Goal: Transaction & Acquisition: Purchase product/service

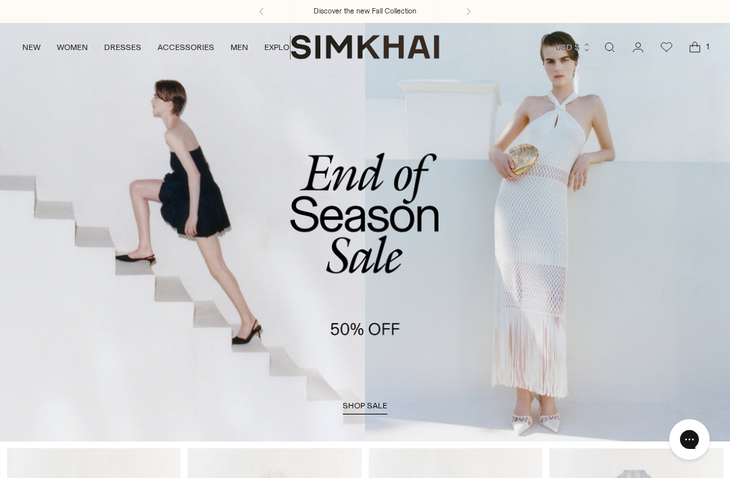
click at [36, 49] on link "NEW" at bounding box center [31, 47] width 18 height 30
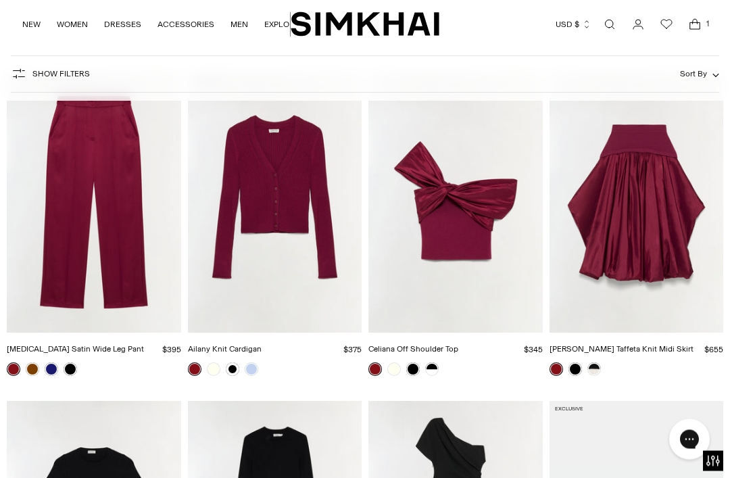
scroll to position [6060, 0]
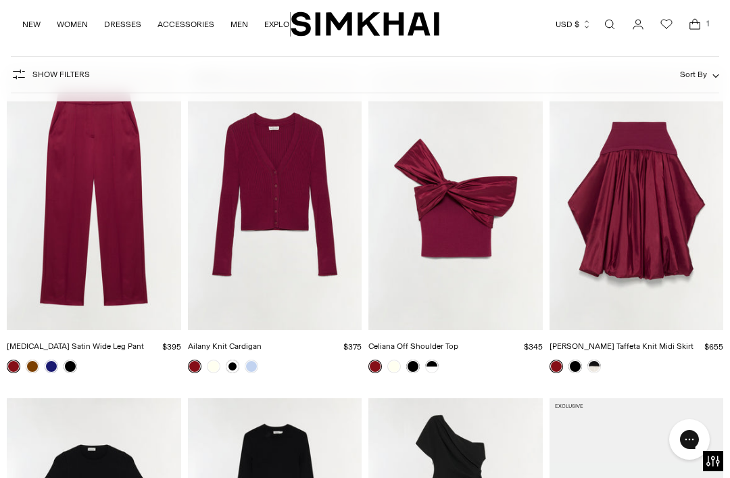
click at [611, 26] on link "Open search modal" at bounding box center [609, 24] width 27 height 27
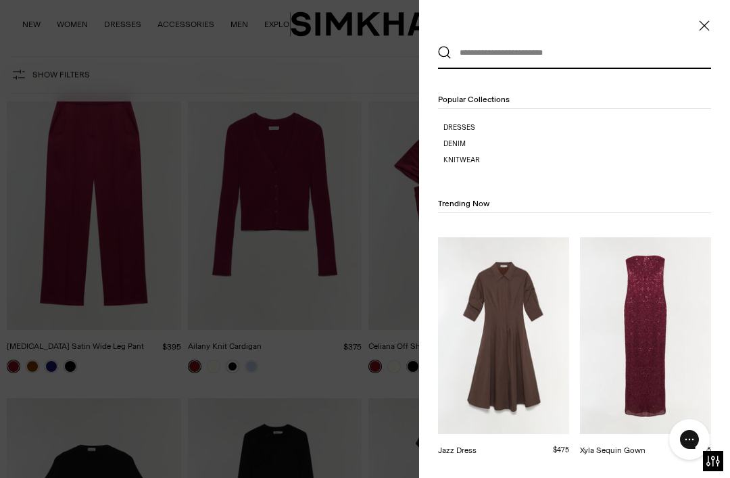
scroll to position [0, 0]
click at [533, 53] on input "text" at bounding box center [572, 53] width 240 height 30
click at [488, 59] on input "text" at bounding box center [572, 53] width 240 height 30
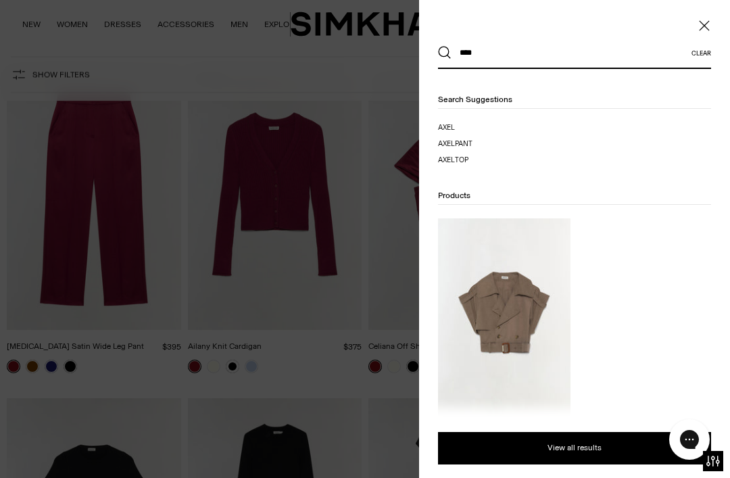
type input "****"
click at [445, 53] on button "Search" at bounding box center [445, 53] width 14 height 14
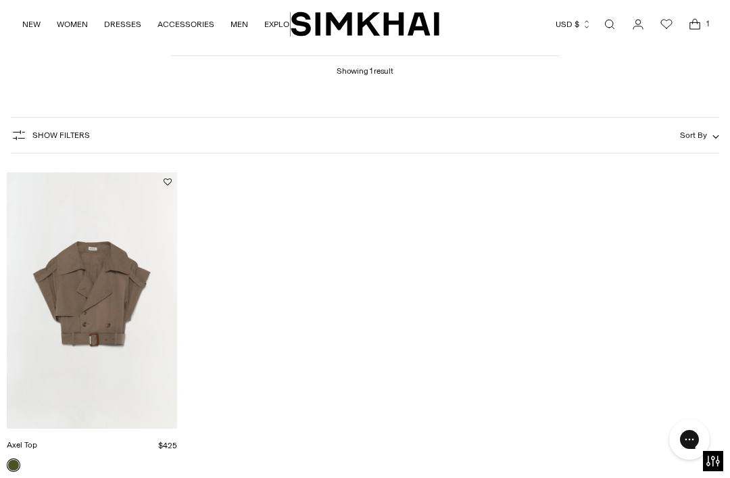
click at [78, 302] on img "Axel Top" at bounding box center [92, 300] width 170 height 256
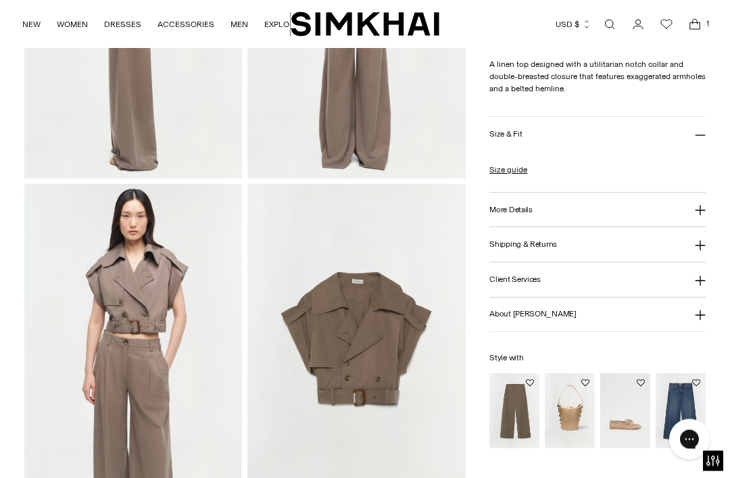
scroll to position [579, 0]
click at [508, 425] on img "Haydin Cargo Pant" at bounding box center [515, 411] width 50 height 75
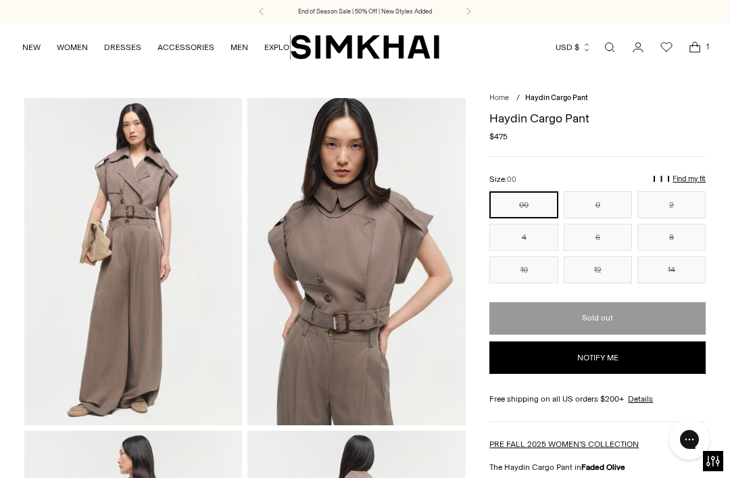
click at [615, 55] on link "Open search modal" at bounding box center [609, 47] width 27 height 27
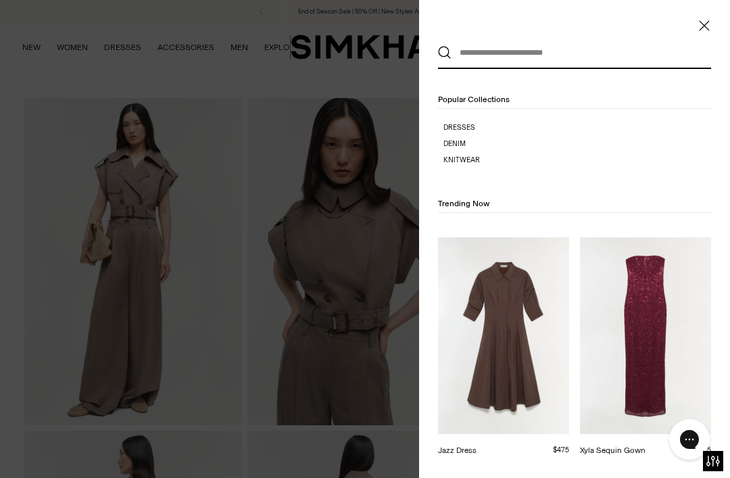
click at [526, 47] on input "text" at bounding box center [572, 53] width 240 height 30
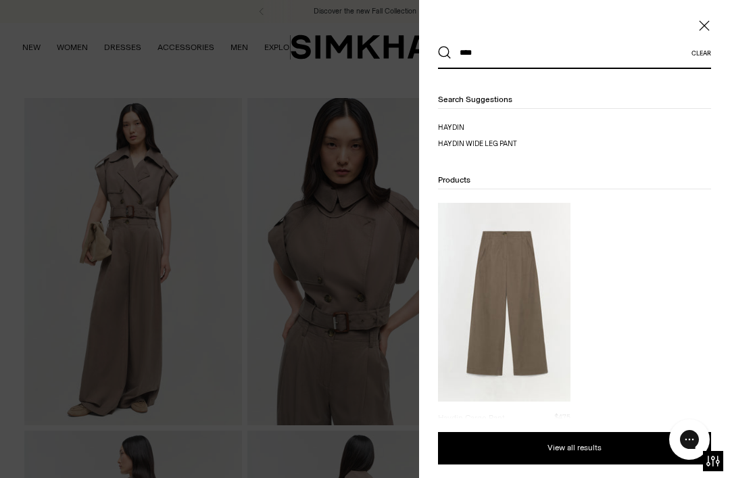
type input "****"
click at [515, 144] on span "in wide leg pant" at bounding box center [487, 143] width 60 height 9
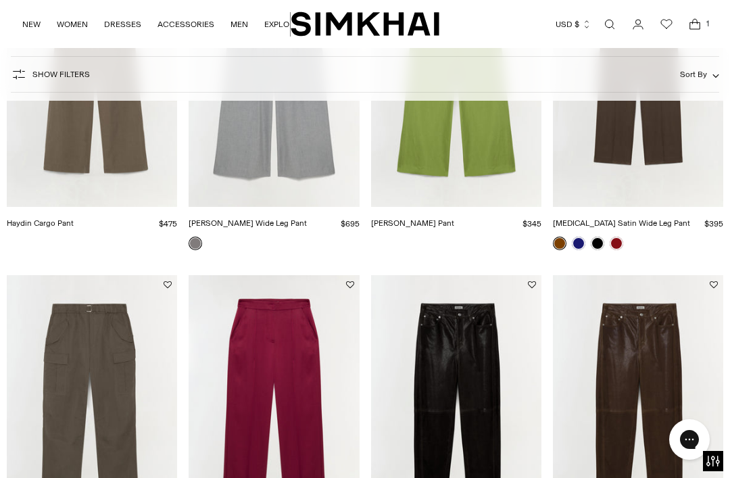
scroll to position [314, 0]
